Goal: Participate in discussion: Engage in conversation with other users on a specific topic

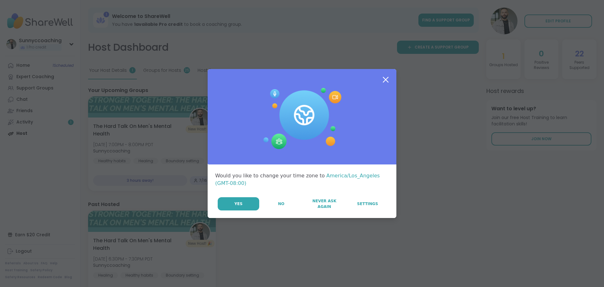
click at [222, 203] on button "Yes" at bounding box center [239, 203] width 42 height 13
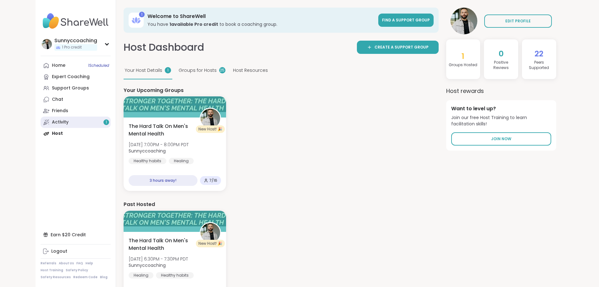
click at [41, 120] on link "Activity 1" at bounding box center [76, 121] width 70 height 11
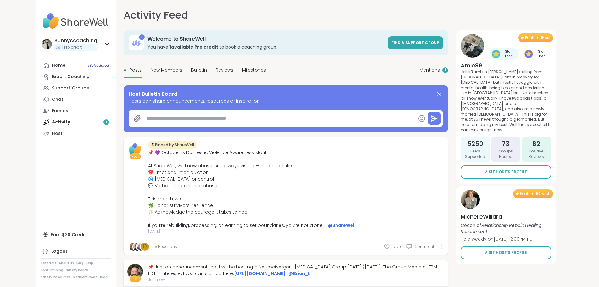
type textarea "*"
click at [88, 68] on span "1 Scheduled" at bounding box center [98, 65] width 21 height 5
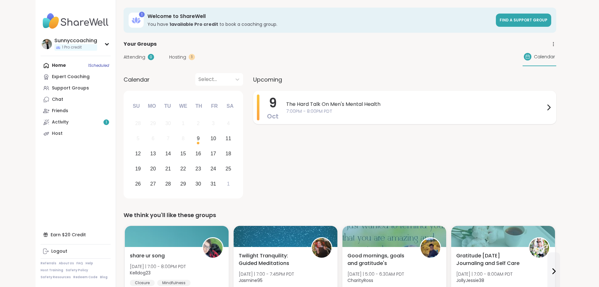
click at [380, 110] on span "7:00PM - 8:00PM PDT" at bounding box center [415, 111] width 259 height 7
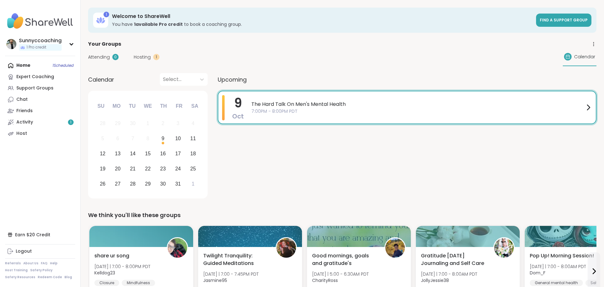
click at [348, 162] on div "9 Oct The Hard Talk On Men's Mental Health 7:00PM - 8:00PM PDT" at bounding box center [407, 146] width 379 height 110
